Goal: Information Seeking & Learning: Learn about a topic

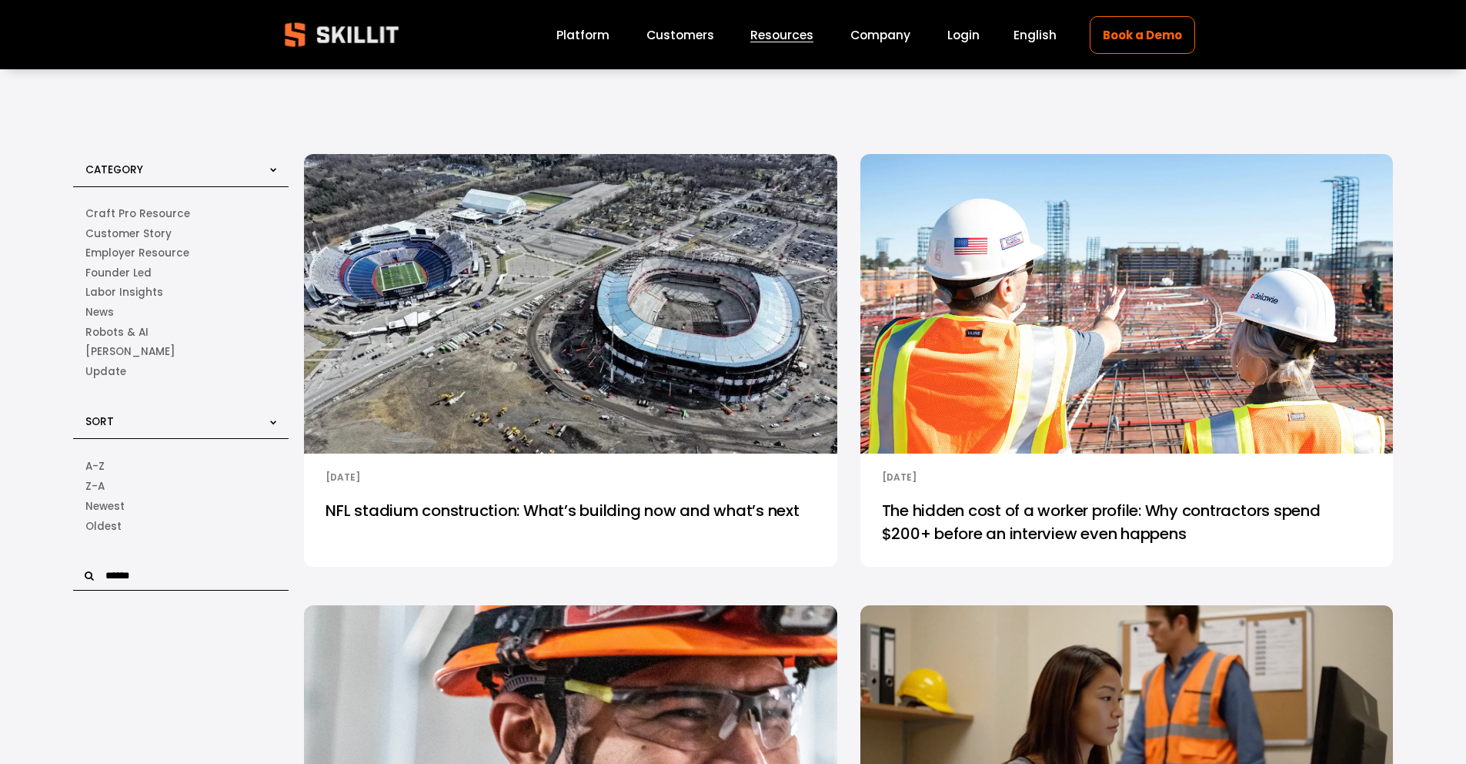
click at [1209, 416] on img at bounding box center [1127, 303] width 538 height 303
